Goal: Information Seeking & Learning: Check status

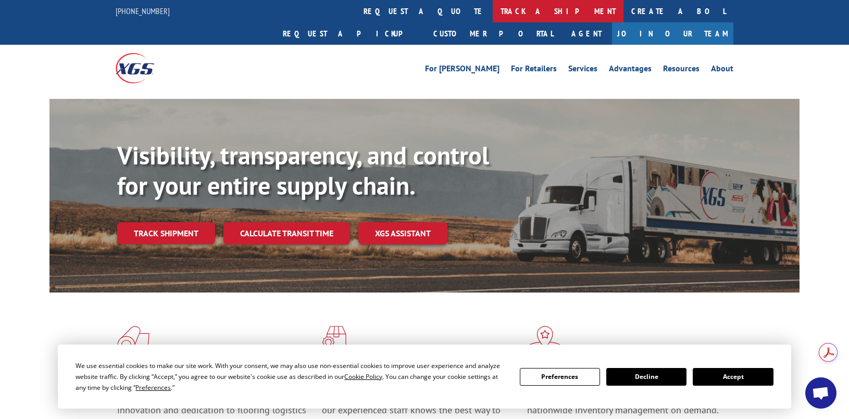
click at [493, 14] on link "track a shipment" at bounding box center [558, 11] width 131 height 22
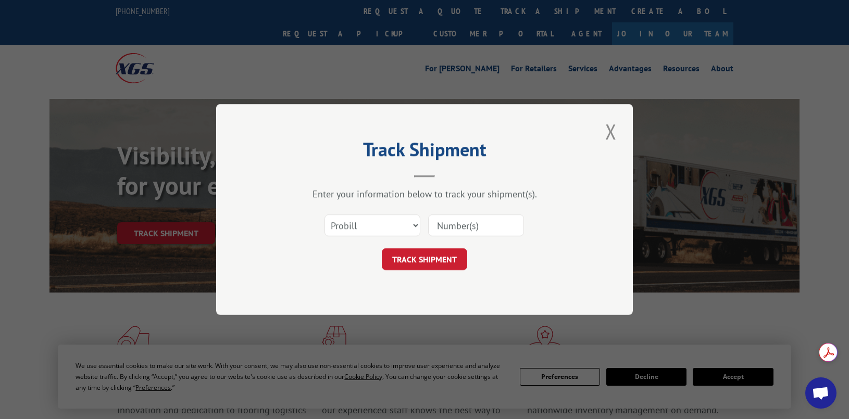
click at [471, 218] on input at bounding box center [476, 226] width 96 height 22
paste input "17534448"
type input "17534448"
click at [447, 255] on button "TRACK SHIPMENT" at bounding box center [424, 259] width 85 height 22
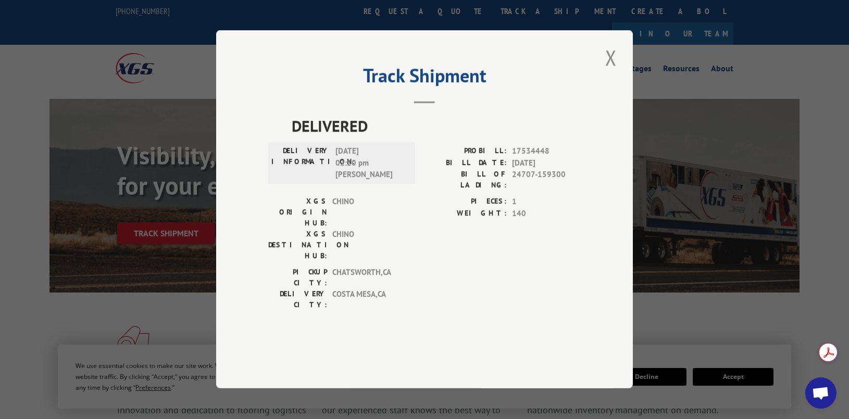
click at [605, 72] on button "Close modal" at bounding box center [611, 57] width 18 height 29
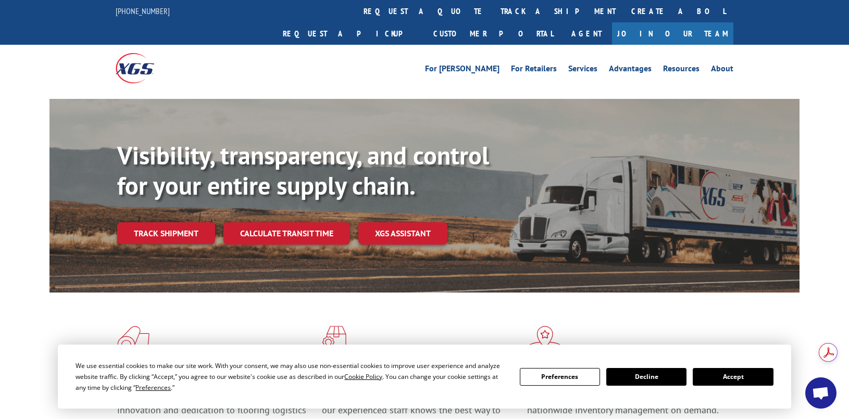
click at [493, 8] on link "track a shipment" at bounding box center [558, 11] width 131 height 22
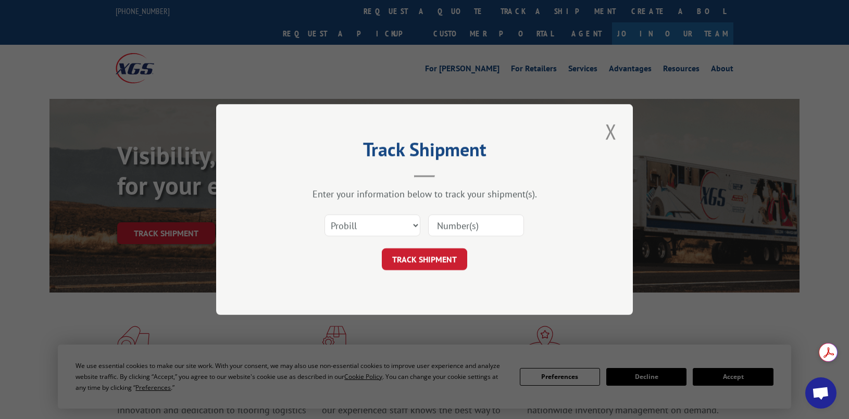
drag, startPoint x: 459, startPoint y: 219, endPoint x: 452, endPoint y: 236, distance: 18.7
click at [459, 219] on input at bounding box center [476, 226] width 96 height 22
paste input "17534389"
type input "17534389"
click at [437, 253] on button "TRACK SHIPMENT" at bounding box center [424, 259] width 85 height 22
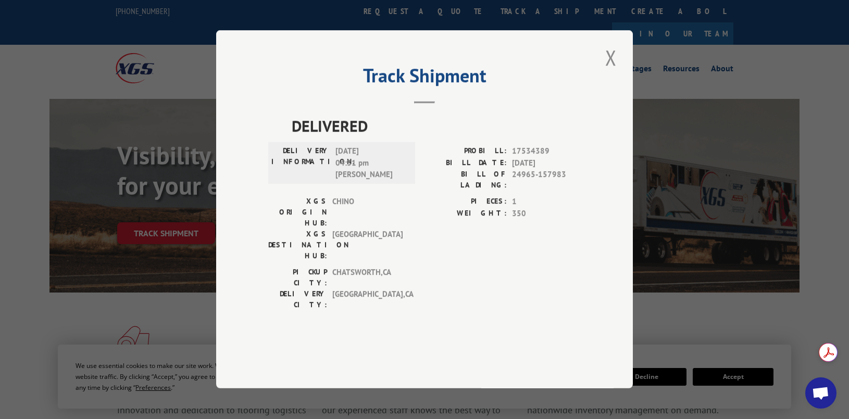
click at [604, 72] on button "Close modal" at bounding box center [611, 57] width 18 height 29
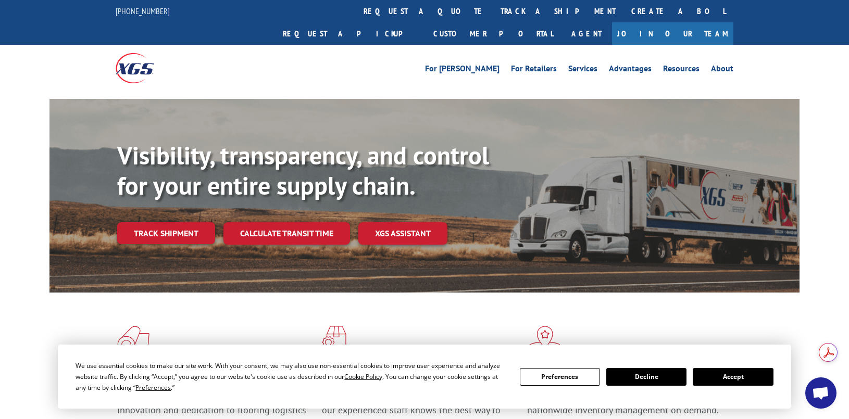
click at [493, 10] on link "track a shipment" at bounding box center [558, 11] width 131 height 22
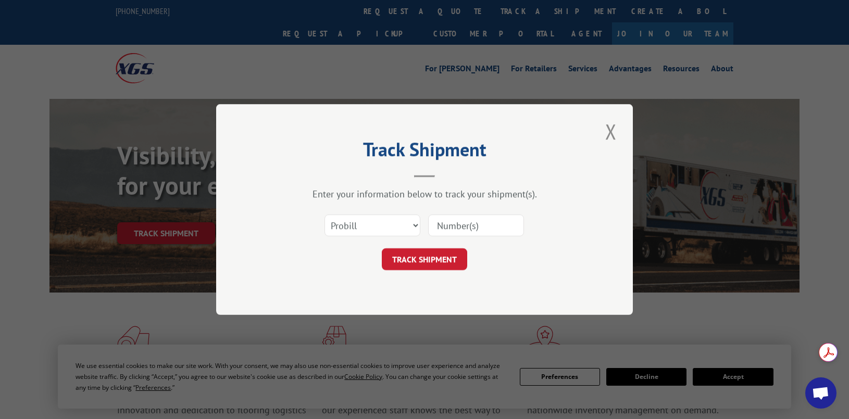
click at [460, 210] on div "Select category... Probill BOL PO" at bounding box center [424, 225] width 313 height 34
click at [458, 216] on input at bounding box center [476, 226] width 96 height 22
paste input "17534438"
type input "17534438"
click at [454, 259] on button "TRACK SHIPMENT" at bounding box center [424, 259] width 85 height 22
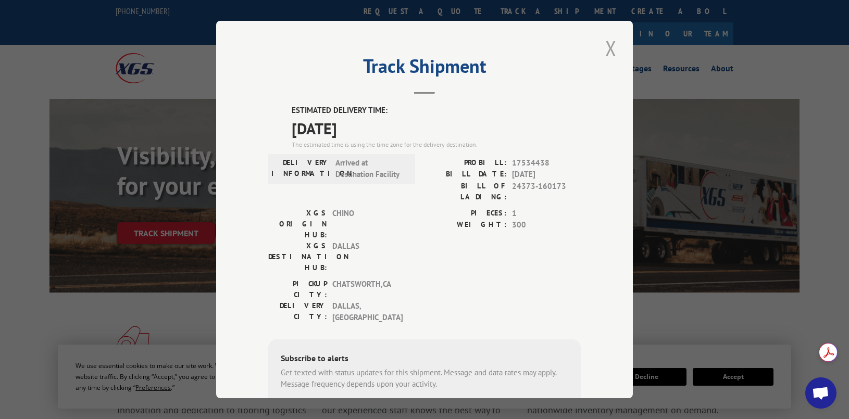
click at [613, 49] on button "Close modal" at bounding box center [611, 48] width 18 height 29
